Goal: Check status: Check status

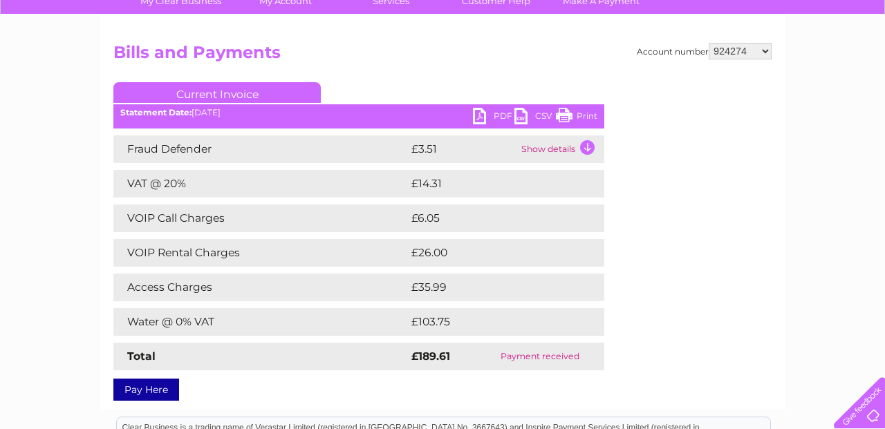
scroll to position [115, 0]
click at [764, 48] on select "569098 924274 30311033" at bounding box center [739, 51] width 63 height 17
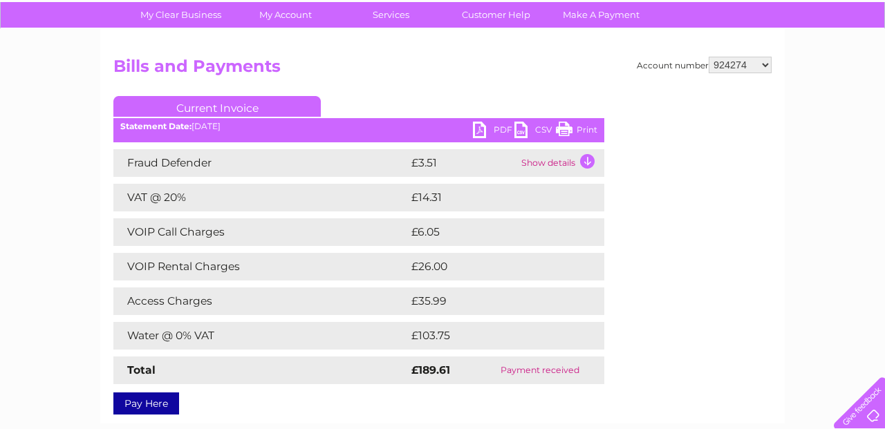
scroll to position [118, 0]
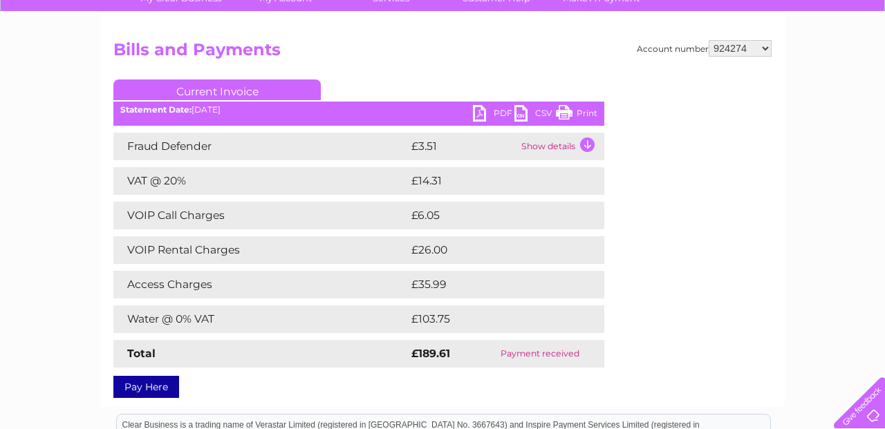
click at [765, 46] on select "569098 924274 30311033" at bounding box center [739, 48] width 63 height 17
select select "569098"
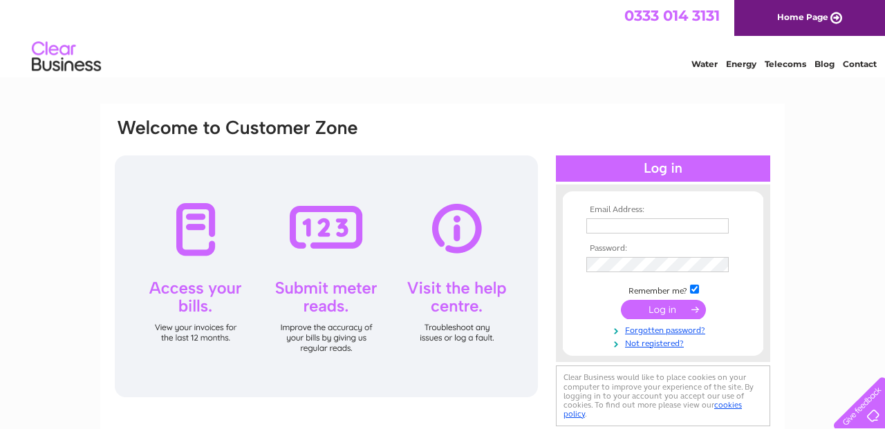
click at [637, 226] on input "text" at bounding box center [657, 225] width 142 height 15
type input "armandospc@gmail.com"
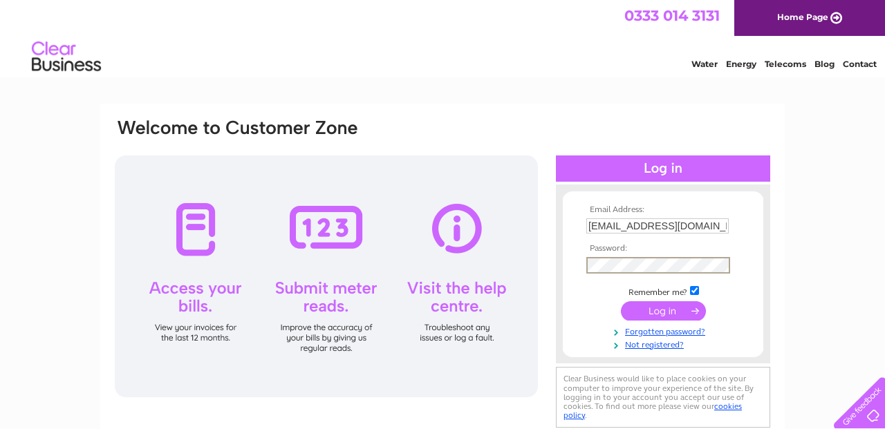
click at [621, 301] on input "submit" at bounding box center [663, 310] width 85 height 19
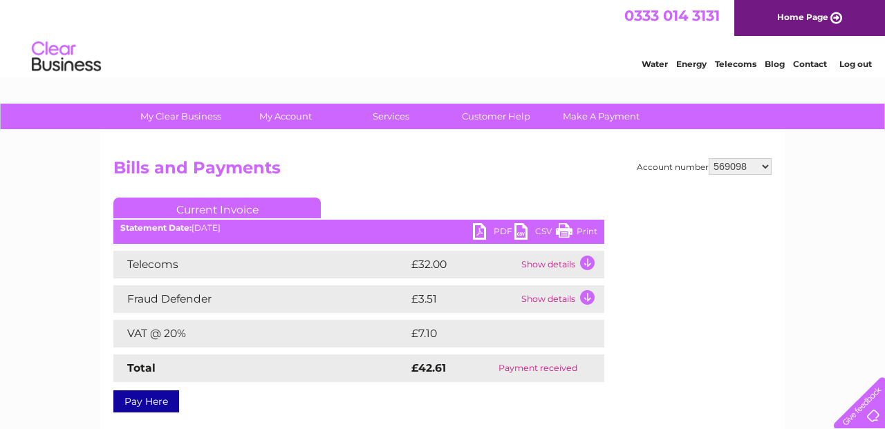
click at [765, 165] on select "569098 924274 30311033" at bounding box center [739, 166] width 63 height 17
select select "924274"
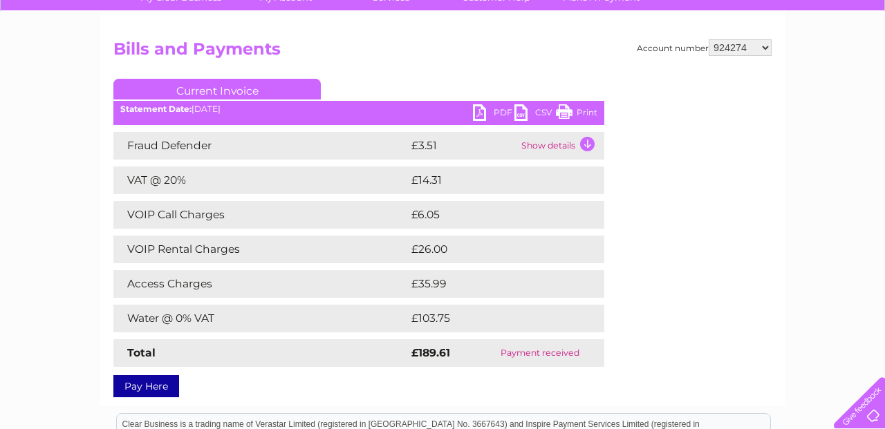
scroll to position [126, 0]
